Goal: Check status: Verify the current state of an ongoing process or item

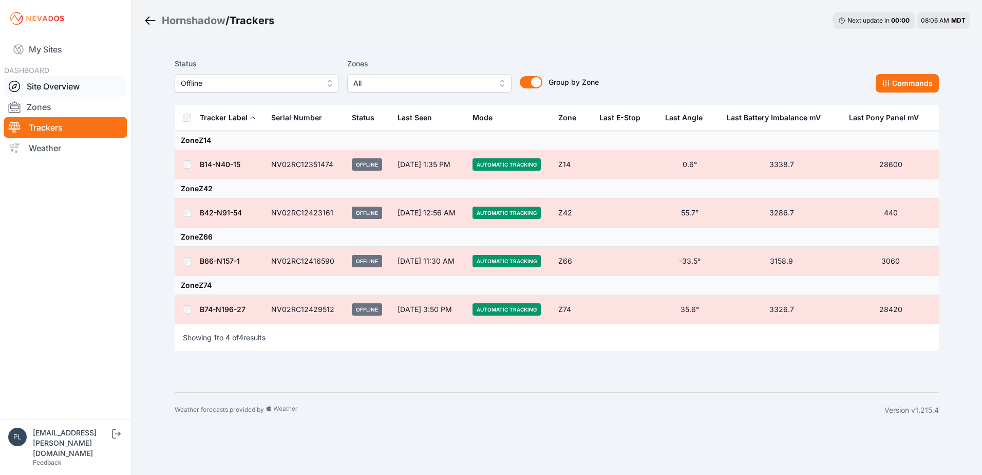
click at [44, 90] on link "Site Overview" at bounding box center [65, 86] width 123 height 21
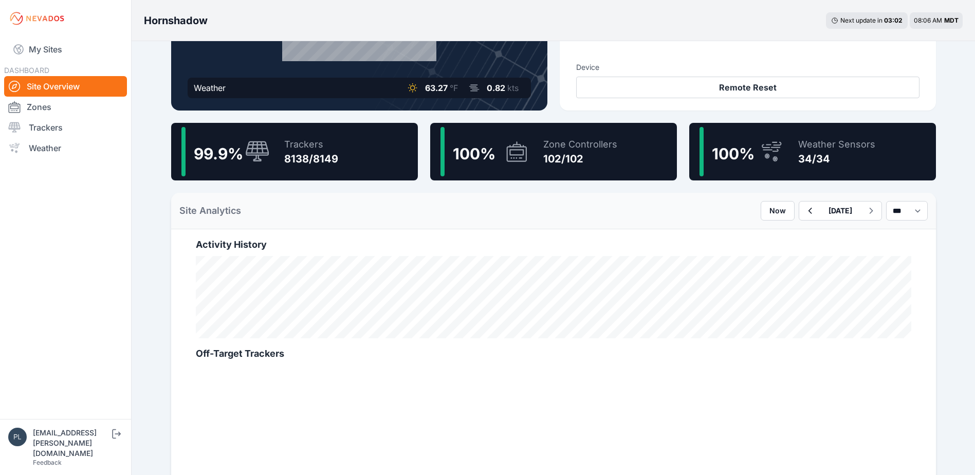
scroll to position [206, 0]
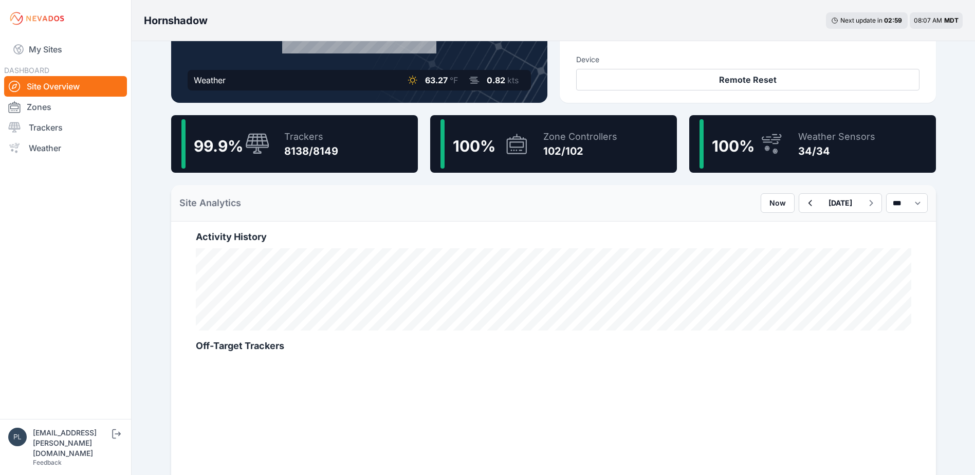
click at [100, 246] on nav "My Sites DASHBOARD Site Overview Zones Trackers Weather" at bounding box center [65, 224] width 131 height 374
drag, startPoint x: 295, startPoint y: 133, endPoint x: 325, endPoint y: 169, distance: 46.7
click at [295, 133] on div "Trackers" at bounding box center [311, 136] width 54 height 14
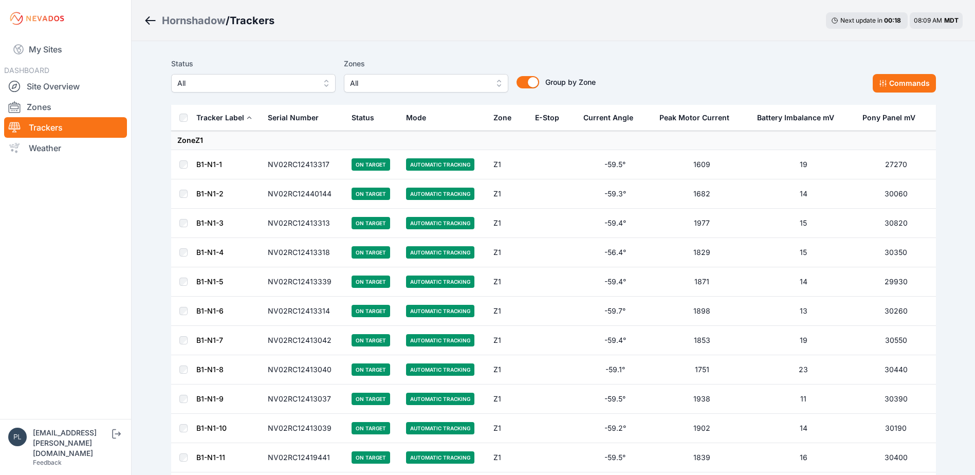
click at [282, 83] on span "All" at bounding box center [246, 83] width 138 height 12
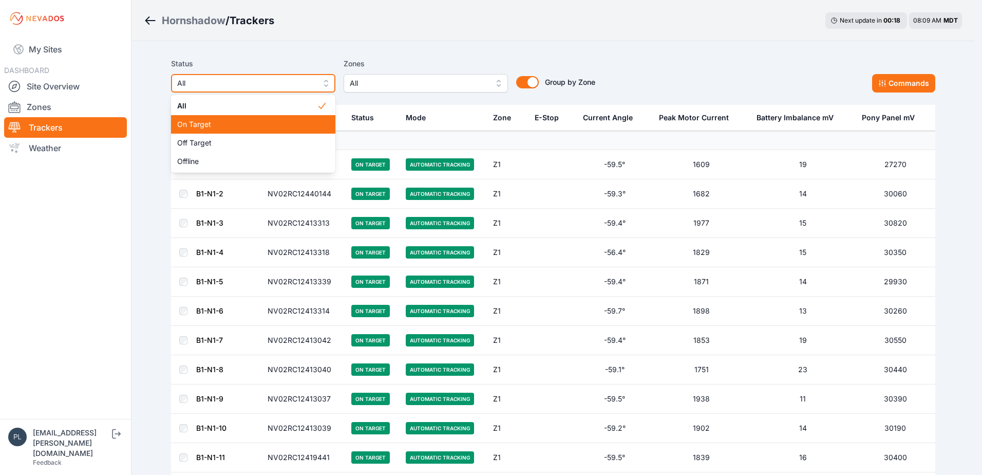
drag, startPoint x: 276, startPoint y: 130, endPoint x: 266, endPoint y: 140, distance: 14.5
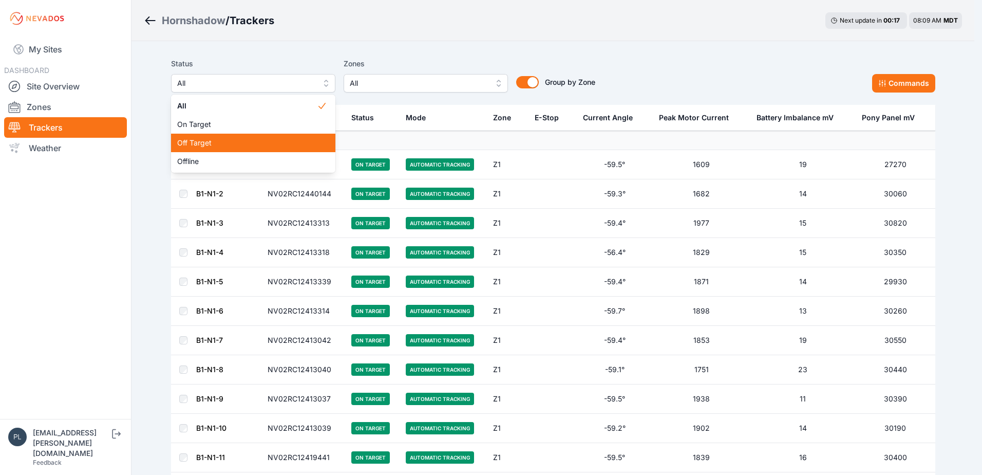
drag, startPoint x: 266, startPoint y: 140, endPoint x: 257, endPoint y: 146, distance: 10.4
click at [257, 146] on span "Off Target" at bounding box center [247, 143] width 140 height 10
